Goal: Information Seeking & Learning: Stay updated

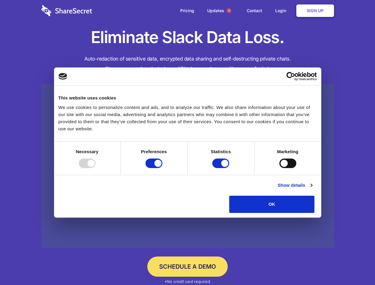
click at [96, 168] on div at bounding box center [87, 164] width 17 height 10
click at [163, 168] on input "Preferences" at bounding box center [154, 164] width 17 height 10
checkbox input "false"
click at [222, 168] on input "Statistics" at bounding box center [221, 164] width 17 height 10
checkbox input "false"
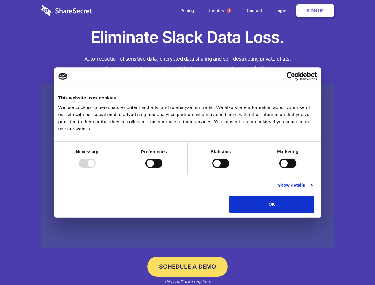
click at [280, 168] on input "Marketing" at bounding box center [288, 164] width 17 height 10
checkbox input "true"
click at [312, 189] on link "Show details" at bounding box center [295, 185] width 34 height 7
click at [0, 0] on li "Necessary 7 Necessary cookies help make a website usable by enabling basic func…" at bounding box center [0, 0] width 0 height 0
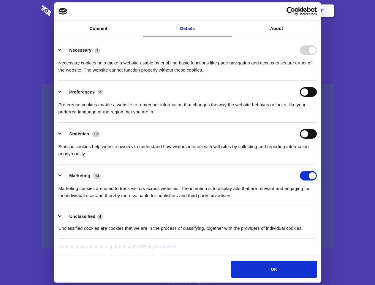
click at [229, 11] on span "1" at bounding box center [229, 10] width 5 height 5
